Goal: Entertainment & Leisure: Consume media (video, audio)

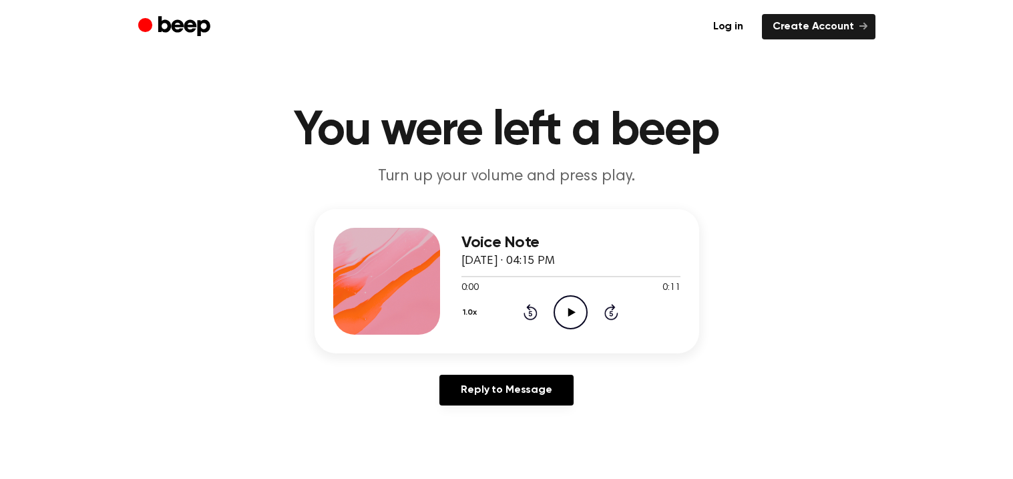
click at [572, 316] on icon "Play Audio" at bounding box center [570, 312] width 34 height 34
click at [569, 314] on icon at bounding box center [571, 312] width 7 height 9
click at [579, 300] on icon "Play Audio" at bounding box center [570, 312] width 34 height 34
click at [571, 300] on icon "Pause Audio" at bounding box center [570, 312] width 34 height 34
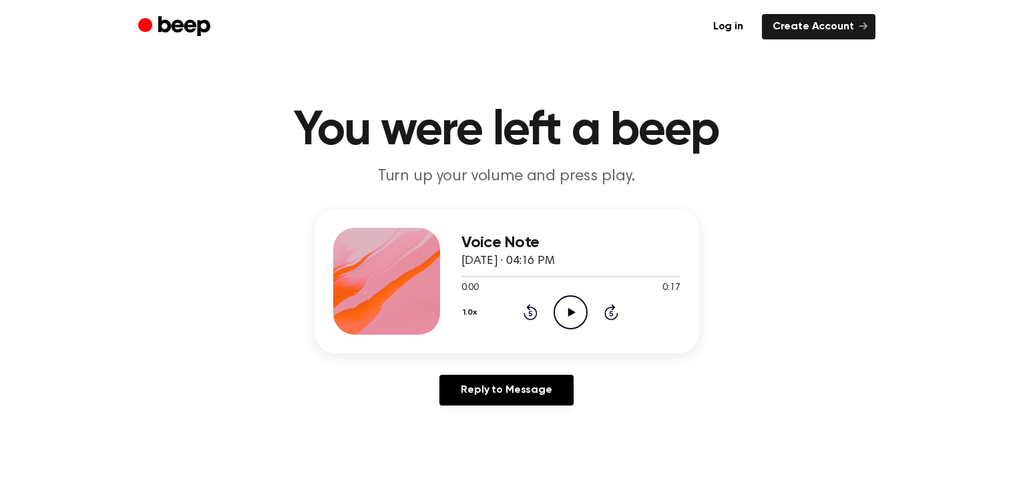
click at [562, 311] on icon "Play Audio" at bounding box center [570, 312] width 34 height 34
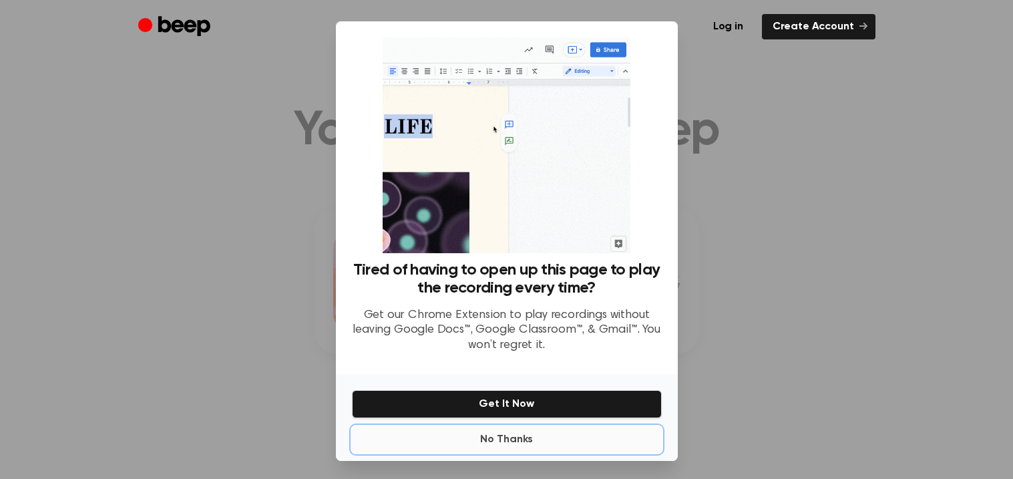
click at [516, 440] on button "No Thanks" at bounding box center [507, 439] width 310 height 27
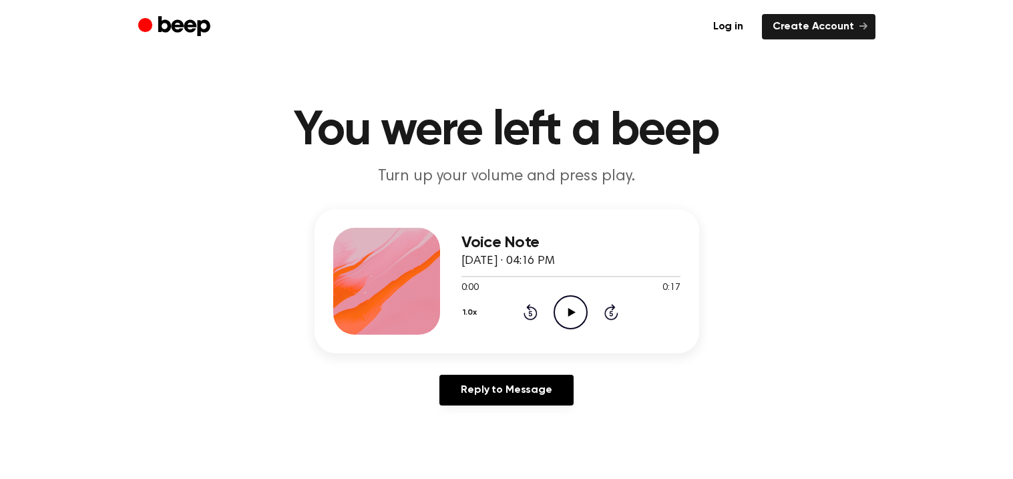
click at [575, 310] on icon "Play Audio" at bounding box center [570, 312] width 34 height 34
click at [570, 312] on icon at bounding box center [571, 312] width 7 height 9
click at [571, 312] on icon at bounding box center [571, 312] width 7 height 9
click at [569, 313] on icon at bounding box center [571, 312] width 7 height 9
click at [567, 320] on icon "Play Audio" at bounding box center [570, 312] width 34 height 34
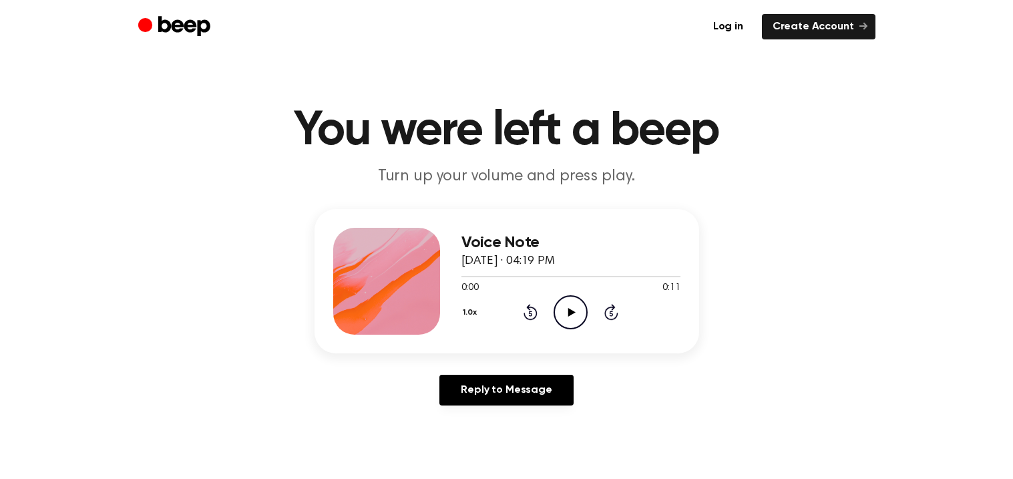
click at [575, 307] on icon "Play Audio" at bounding box center [570, 312] width 34 height 34
click at [575, 307] on icon "Pause Audio" at bounding box center [570, 312] width 34 height 34
click at [575, 307] on icon "Play Audio" at bounding box center [570, 312] width 34 height 34
click at [561, 314] on icon "Play Audio" at bounding box center [570, 312] width 34 height 34
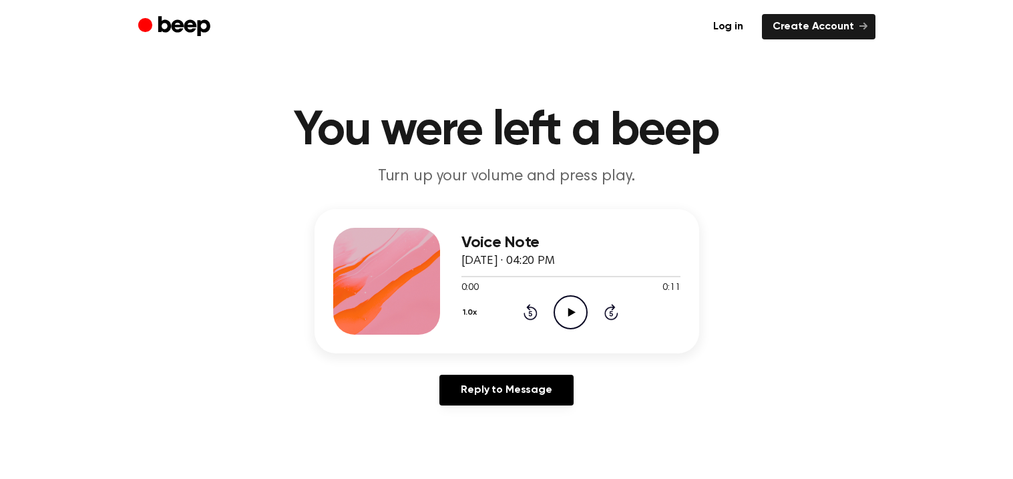
click at [561, 310] on icon "Play Audio" at bounding box center [570, 312] width 34 height 34
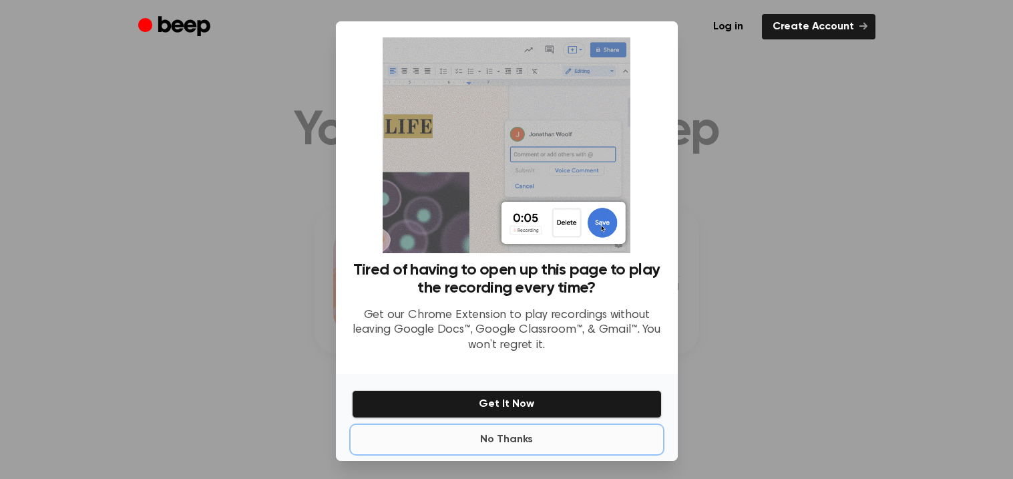
click at [522, 436] on button "No Thanks" at bounding box center [507, 439] width 310 height 27
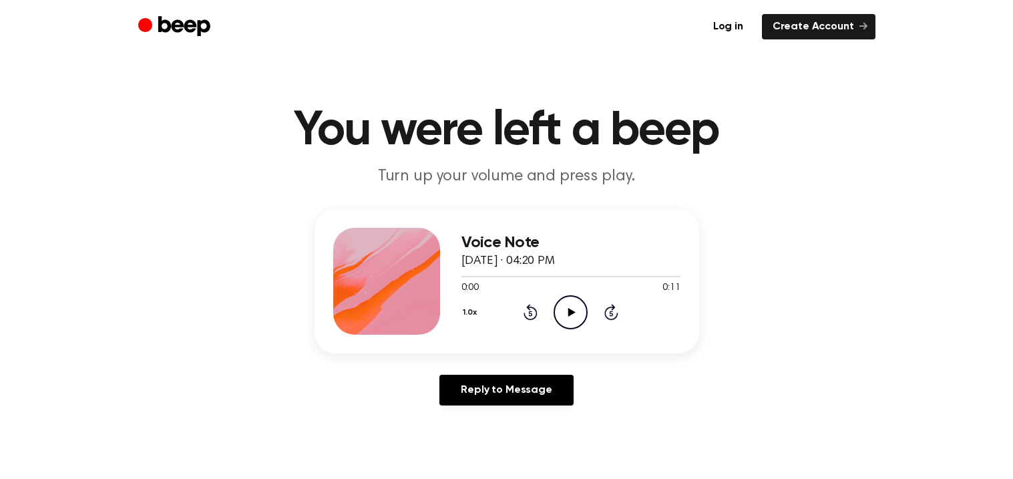
click at [569, 306] on icon "Play Audio" at bounding box center [570, 312] width 34 height 34
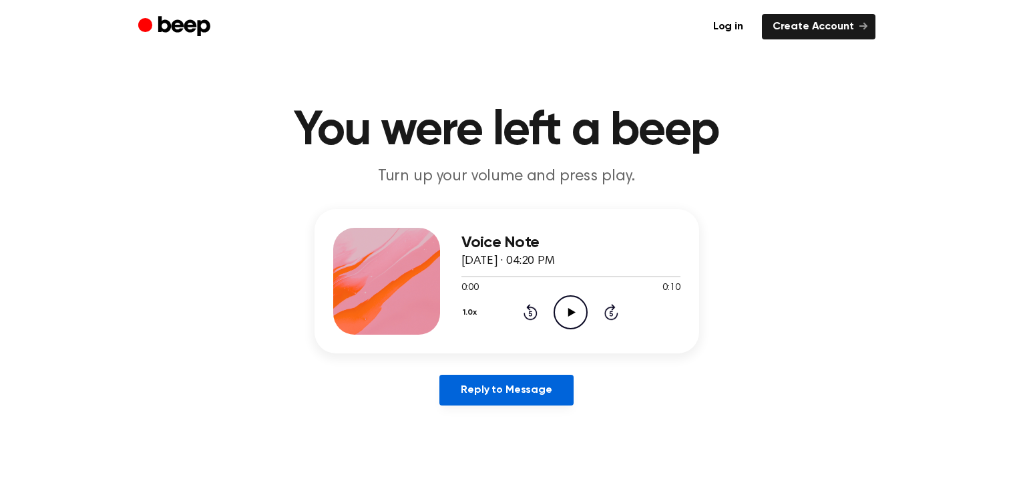
click at [492, 382] on link "Reply to Message" at bounding box center [505, 389] width 133 height 31
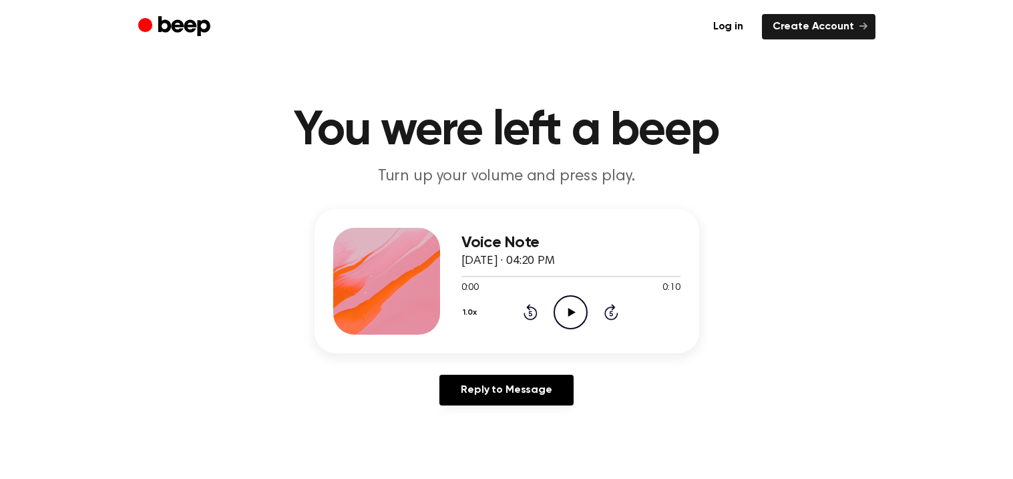
click at [576, 316] on icon "Play Audio" at bounding box center [570, 312] width 34 height 34
click at [564, 310] on icon "Play Audio" at bounding box center [570, 312] width 34 height 34
